Goal: Task Accomplishment & Management: Manage account settings

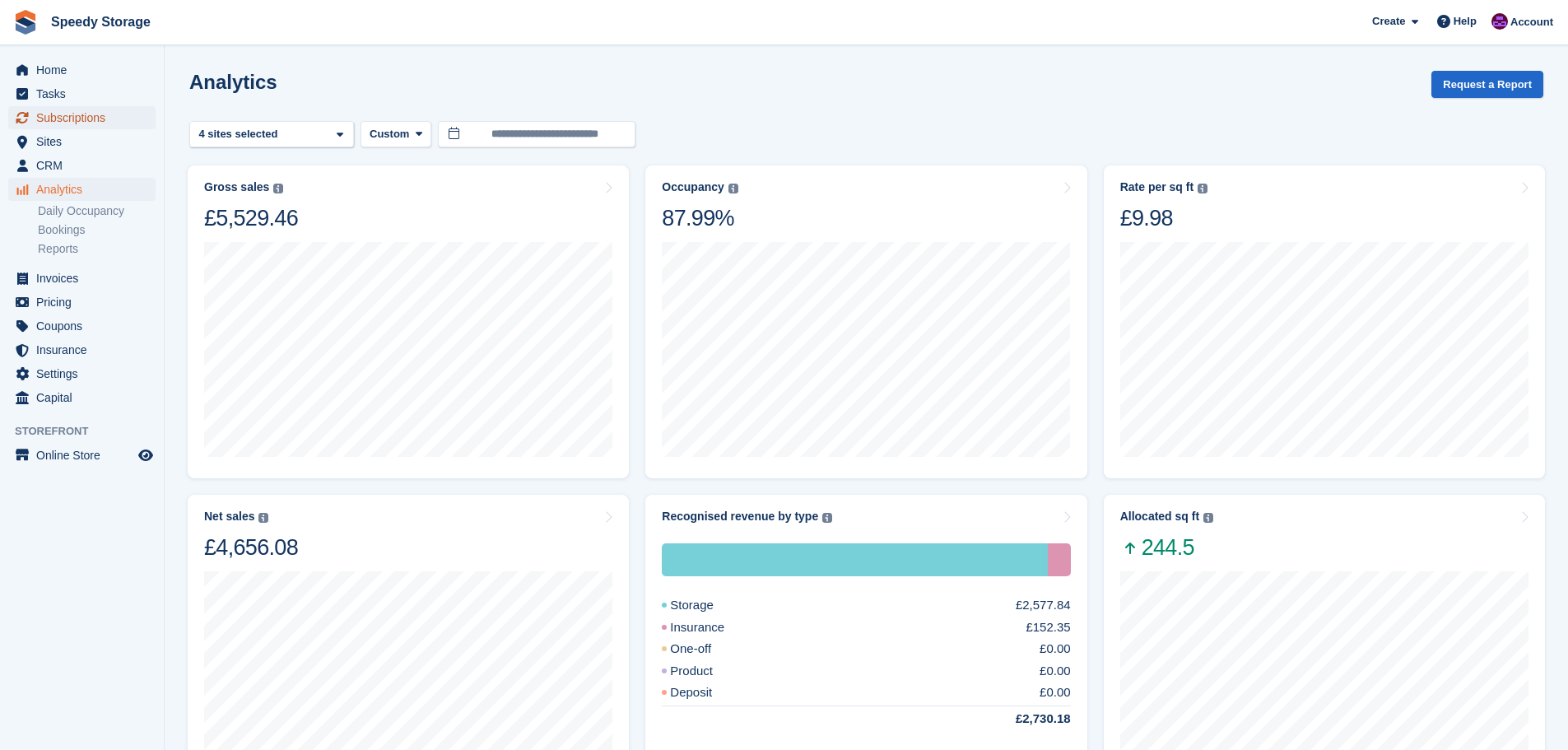
click at [78, 118] on span "Subscriptions" at bounding box center [86, 118] width 99 height 23
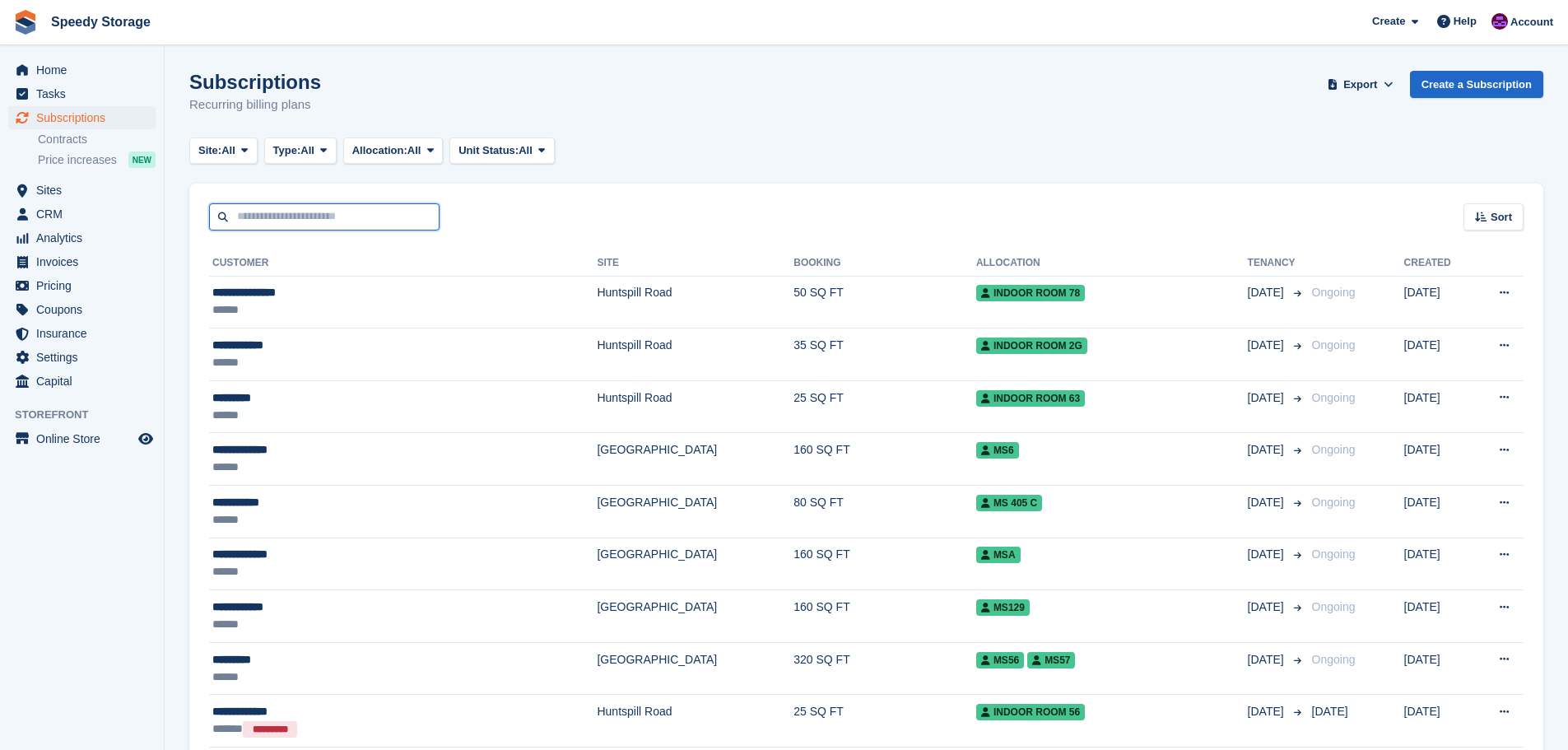
click at [300, 215] on input "text" at bounding box center [324, 217] width 231 height 27
type input "**********"
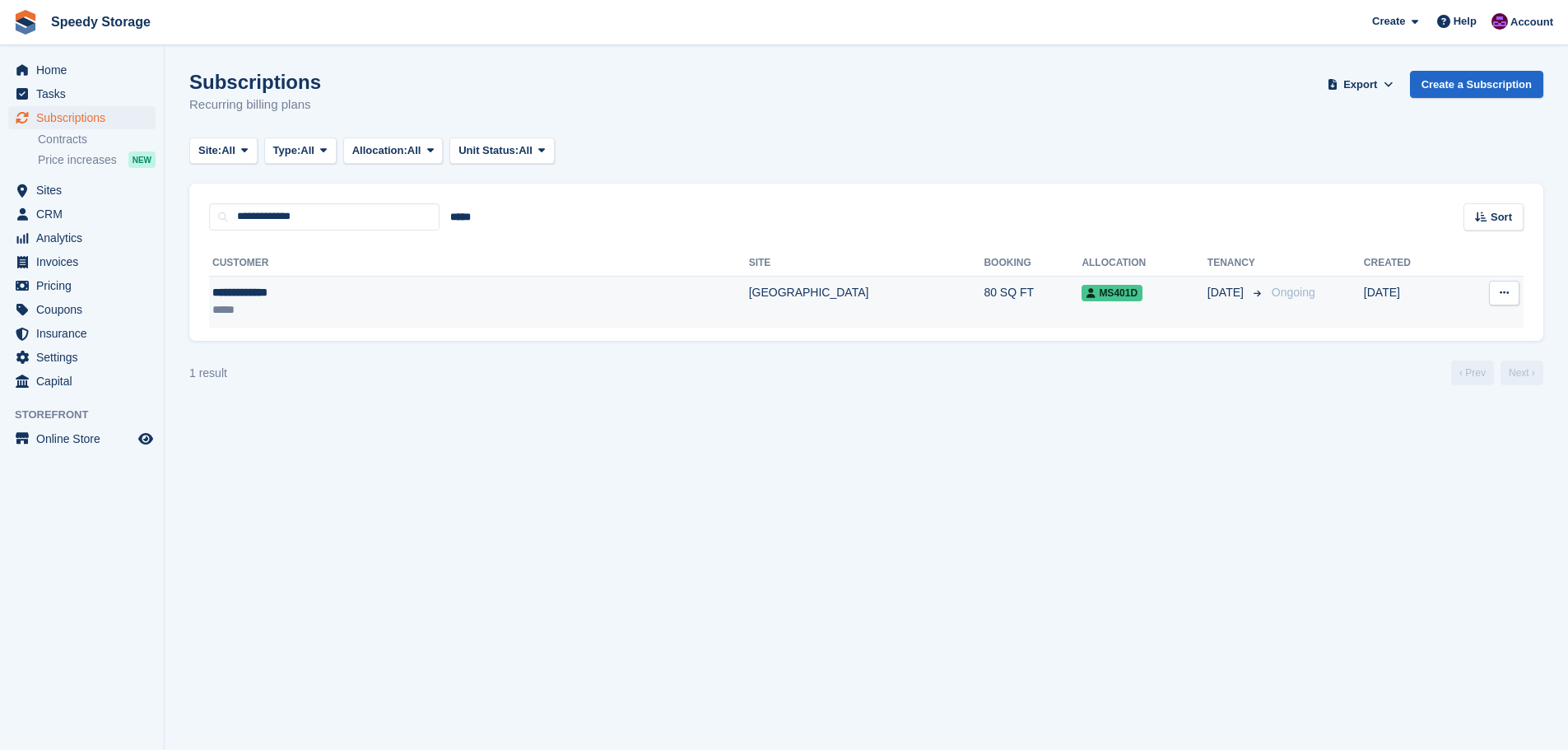
click at [314, 302] on div "*****" at bounding box center [347, 310] width 272 height 18
